Goal: Task Accomplishment & Management: Manage account settings

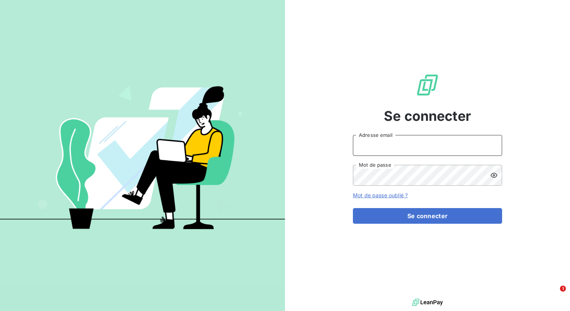
type input "[PERSON_NAME][EMAIL_ADDRESS][DOMAIN_NAME]"
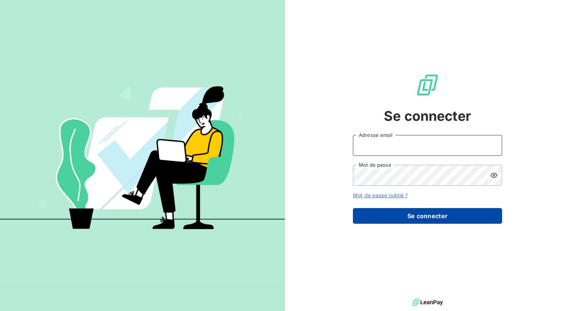
type input "[PERSON_NAME][EMAIL_ADDRESS][DOMAIN_NAME]"
click at [377, 217] on button "Se connecter" at bounding box center [427, 216] width 149 height 16
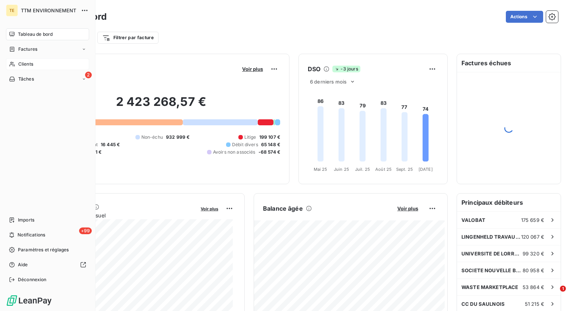
click at [27, 65] on span "Clients" at bounding box center [25, 64] width 15 height 7
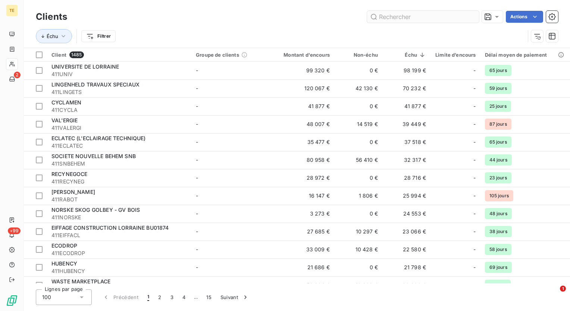
click at [430, 20] on input "text" at bounding box center [423, 17] width 112 height 12
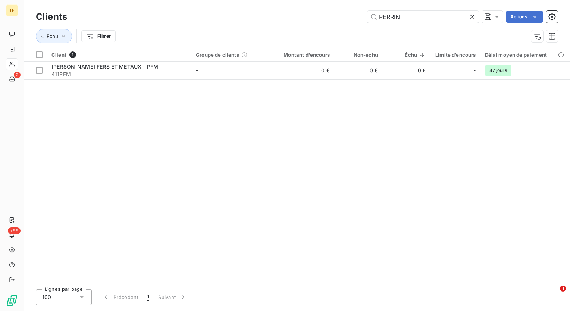
type input "PERRIN"
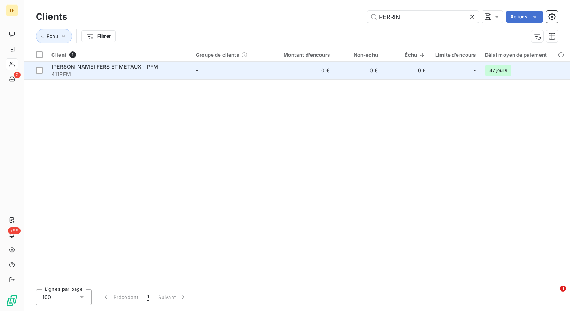
click at [117, 72] on span "411PFM" at bounding box center [120, 74] width 136 height 7
